Goal: Answer question/provide support: Participate in discussion

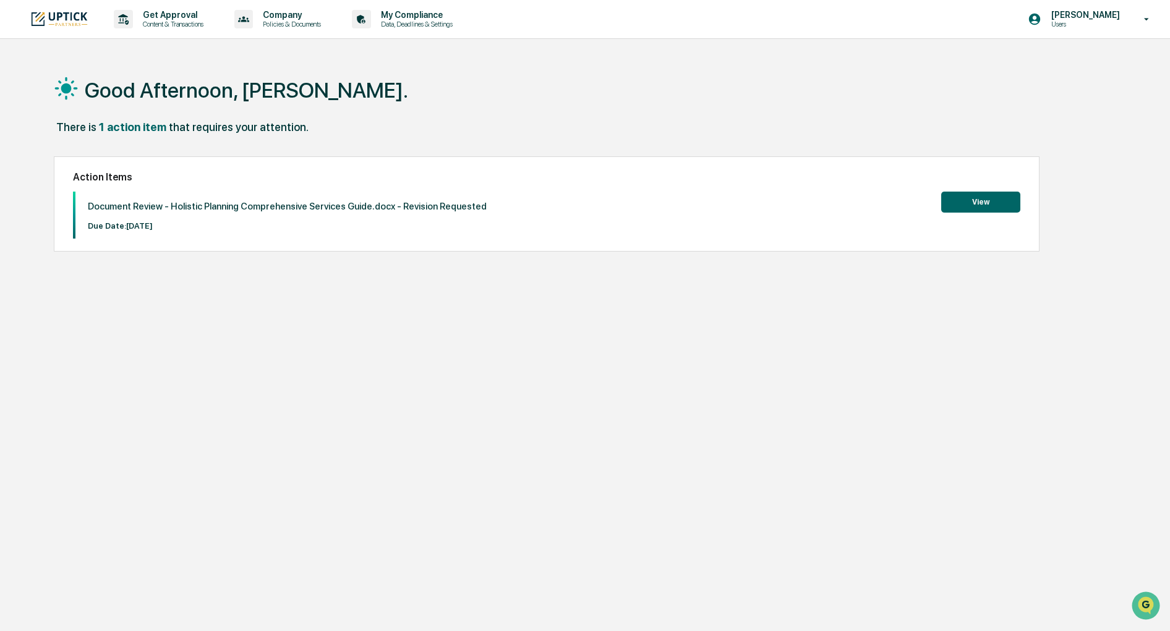
click at [721, 276] on div "Good Afternoon, Matthew. There is 1 action item that requires your attention. A…" at bounding box center [580, 374] width 1090 height 631
click at [891, 234] on div "Document Review - Holistic Planning Comprehensive Services Guide.docx - Revisio…" at bounding box center [547, 215] width 948 height 47
click at [877, 271] on div "Good Afternoon, Matthew. There is 1 action item that requires your attention. A…" at bounding box center [580, 374] width 1090 height 631
click at [958, 202] on button "View" at bounding box center [980, 202] width 79 height 21
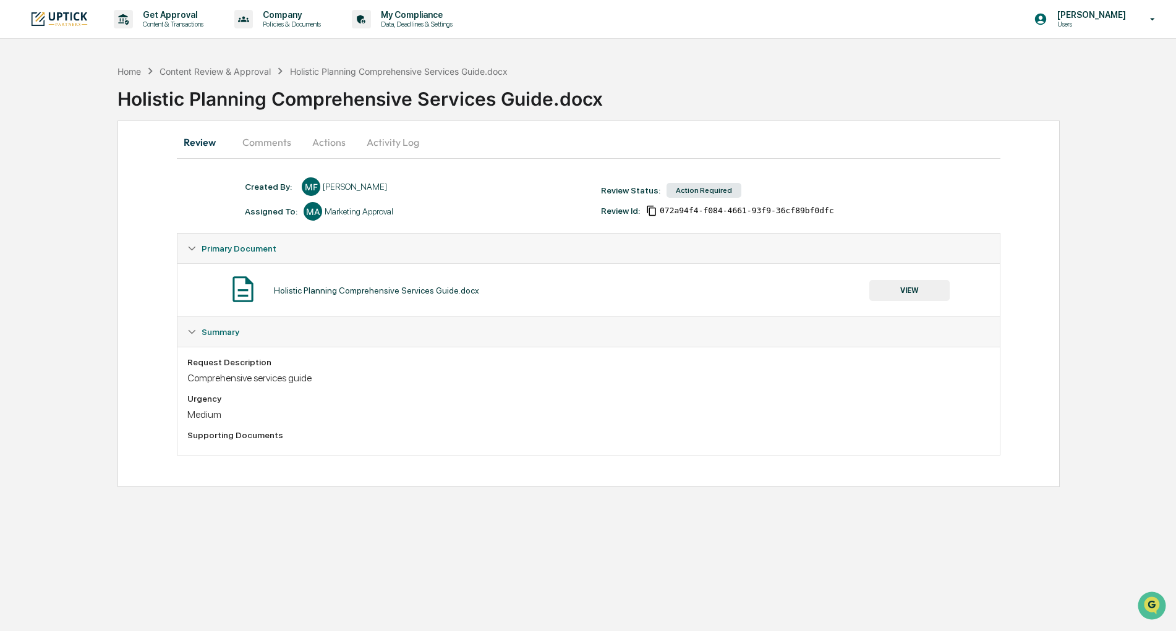
click at [262, 138] on button "Comments" at bounding box center [266, 142] width 69 height 30
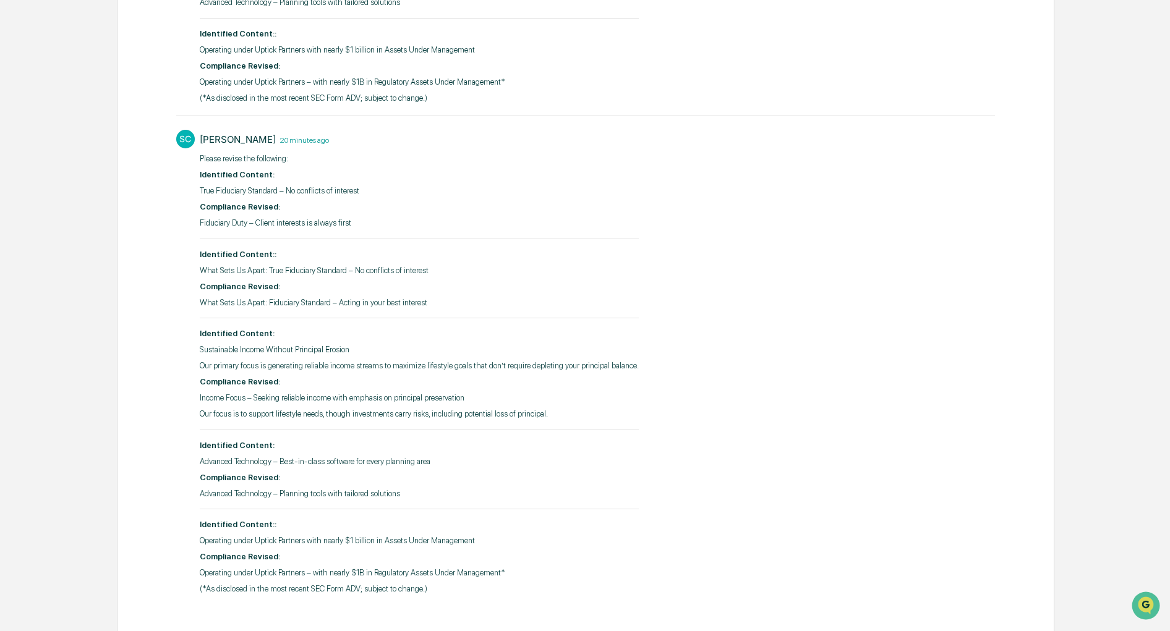
scroll to position [630, 0]
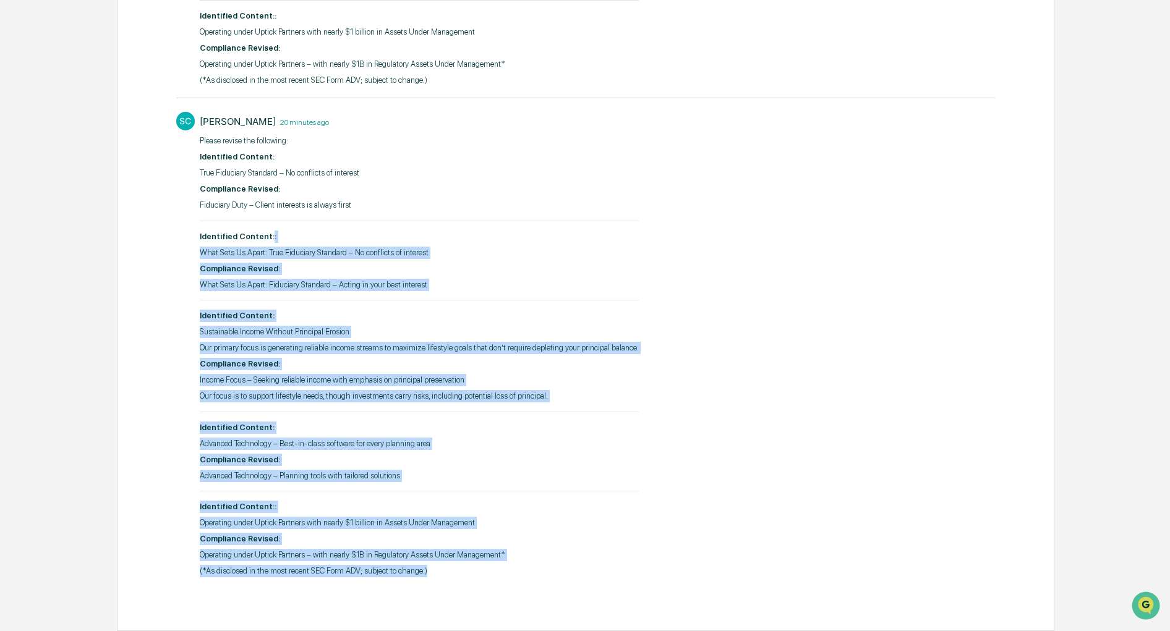
drag, startPoint x: 451, startPoint y: 575, endPoint x: 266, endPoint y: 224, distance: 396.6
click at [266, 224] on div "​Please revise the following: Identified Content: True Fiduciary Standard – No …" at bounding box center [419, 356] width 439 height 443
click at [274, 256] on p "What Sets Us Apart: True Fiduciary Standard – No conflicts of interest" at bounding box center [419, 253] width 439 height 12
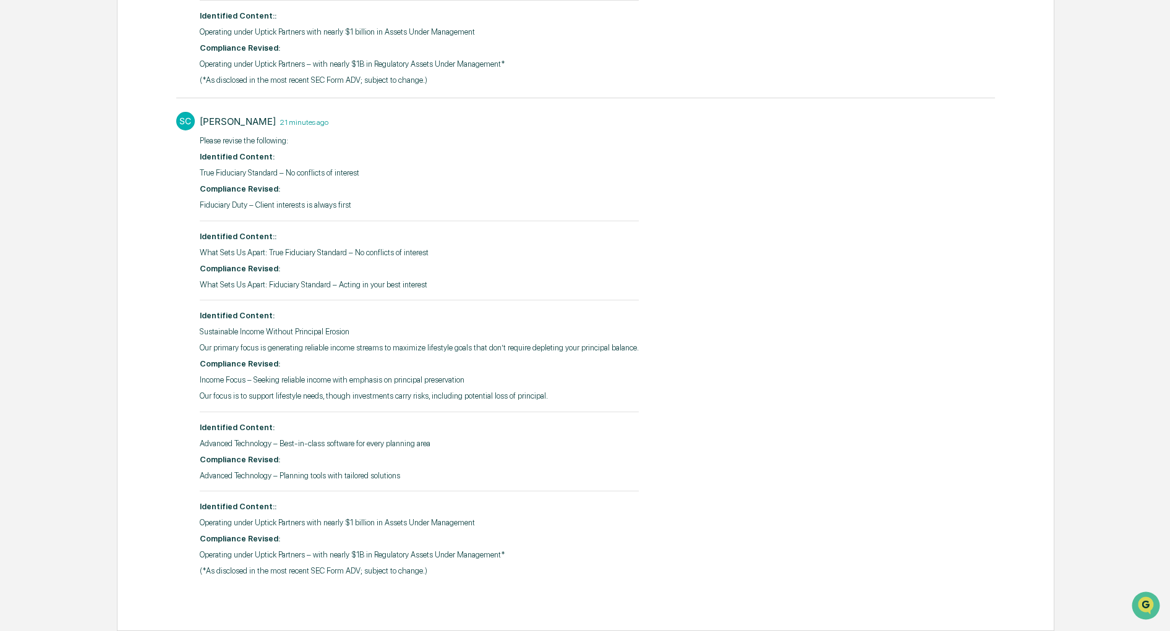
click at [875, 159] on div "SC [PERSON_NAME] 21 minutes ago ​Please revise the following: Identified Conten…" at bounding box center [585, 344] width 819 height 476
